Goal: Task Accomplishment & Management: Use online tool/utility

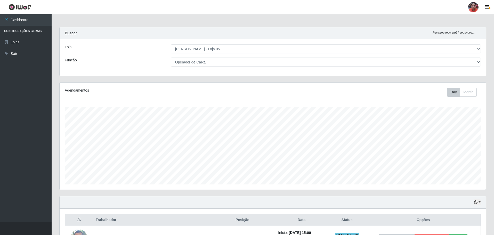
select select "252"
select select "22"
click at [228, 60] on select "[Selecione...] ASG ASG + ASG ++ Auxiliar de Depósito Auxiliar de Depósito + Aux…" at bounding box center [326, 61] width 310 height 9
click at [171, 57] on select "[Selecione...] ASG ASG + ASG ++ Auxiliar de Depósito Auxiliar de Depósito + Aux…" at bounding box center [326, 61] width 310 height 9
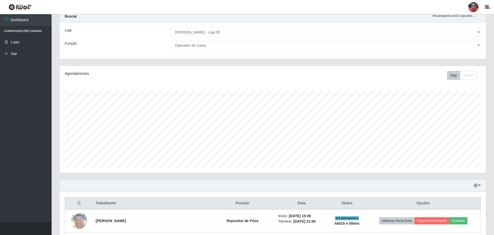
scroll to position [0, 0]
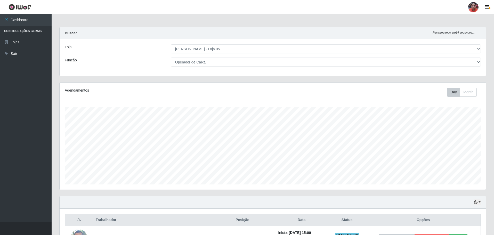
click at [214, 62] on select "[Selecione...] ASG ASG + ASG ++ Auxiliar de Depósito Auxiliar de Depósito + Aux…" at bounding box center [326, 61] width 310 height 9
click at [171, 57] on select "[Selecione...] ASG ASG + ASG ++ Auxiliar de Depósito Auxiliar de Depósito + Aux…" at bounding box center [326, 61] width 310 height 9
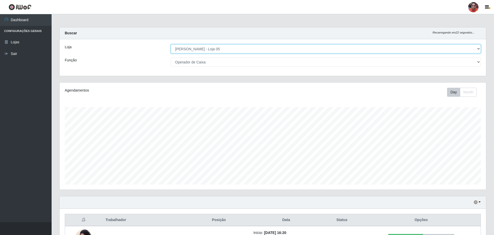
click at [213, 50] on select "[Selecione...] Mar Vermelho - Loja 05" at bounding box center [326, 48] width 310 height 9
click at [171, 44] on select "[Selecione...] Mar Vermelho - Loja 05" at bounding box center [326, 48] width 310 height 9
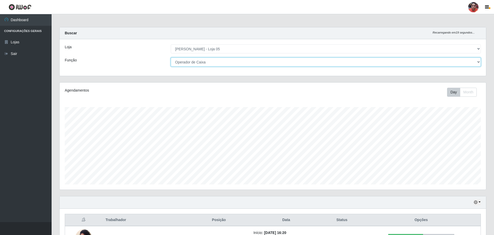
click at [215, 63] on select "[Selecione...] ASG ASG + ASG ++ Auxiliar de Depósito Auxiliar de Depósito + Aux…" at bounding box center [326, 61] width 310 height 9
click at [171, 57] on select "[Selecione...] ASG ASG + ASG ++ Auxiliar de Depósito Auxiliar de Depósito + Aux…" at bounding box center [326, 61] width 310 height 9
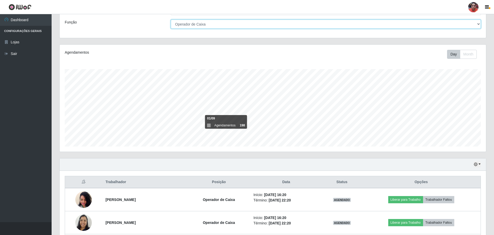
scroll to position [85, 0]
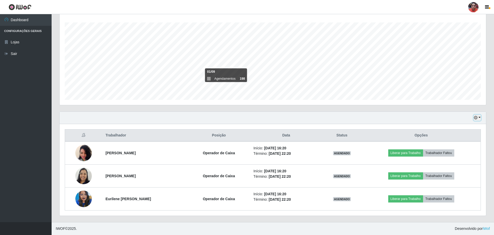
click at [479, 117] on button "button" at bounding box center [476, 118] width 7 height 6
click at [475, 152] on button "3 dias" at bounding box center [459, 148] width 41 height 11
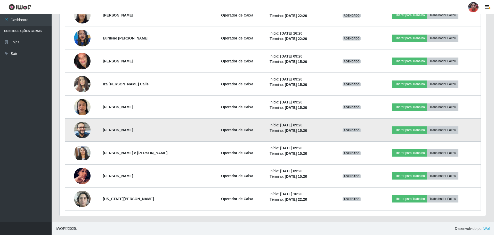
scroll to position [652, 0]
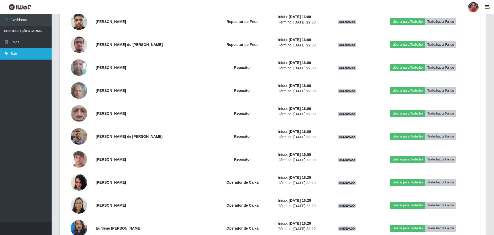
click at [34, 56] on link "Sair" at bounding box center [26, 54] width 52 height 12
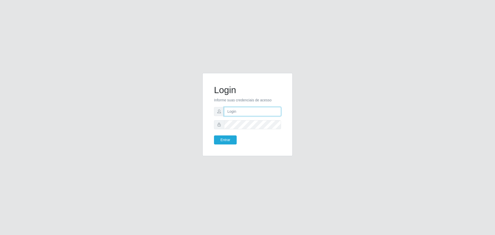
type input "[EMAIL_ADDRESS][DOMAIN_NAME]"
